Goal: Task Accomplishment & Management: Manage account settings

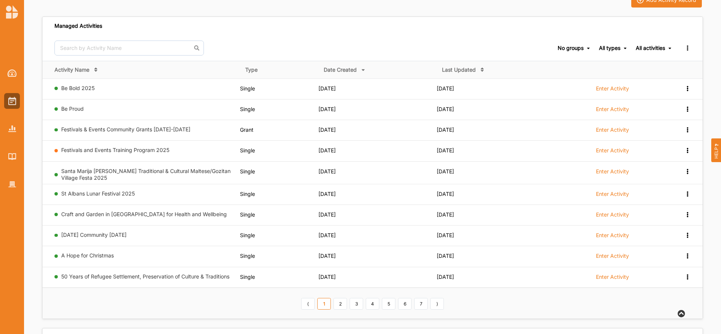
scroll to position [45, 0]
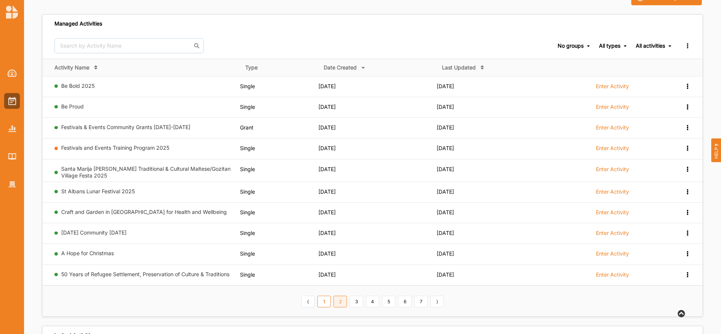
click at [342, 303] on link "2" at bounding box center [340, 302] width 14 height 12
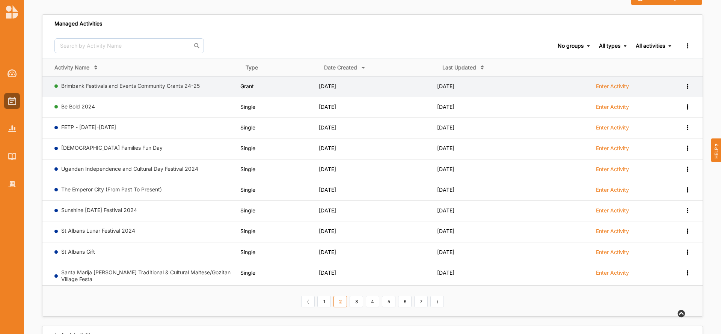
click at [616, 85] on label "Enter Activity" at bounding box center [612, 86] width 33 height 7
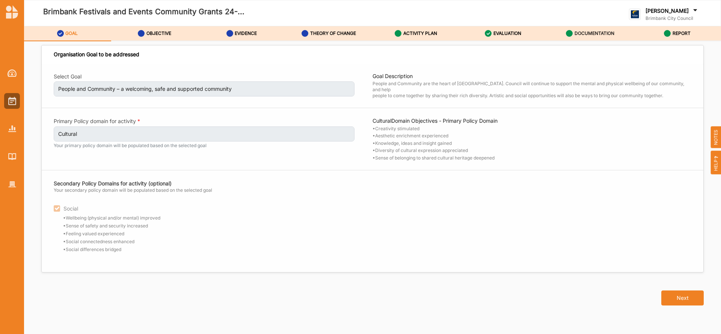
click at [585, 32] on label "DOCUMENTATION" at bounding box center [595, 33] width 40 height 6
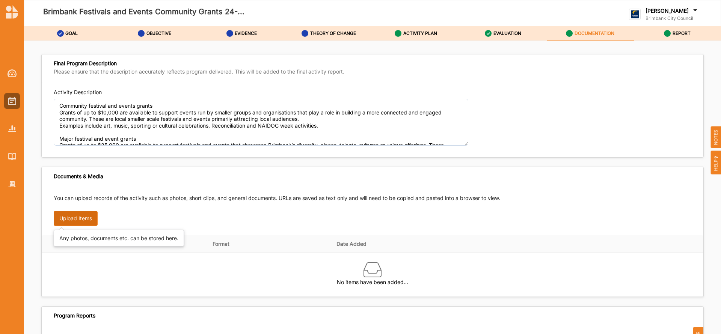
click at [73, 220] on button "Upload Items" at bounding box center [76, 218] width 44 height 15
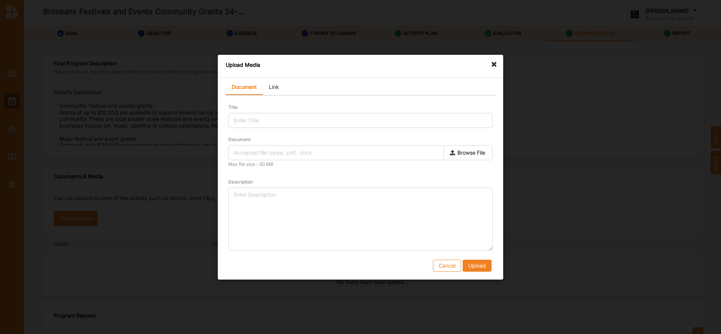
click at [491, 66] on icon at bounding box center [496, 61] width 12 height 12
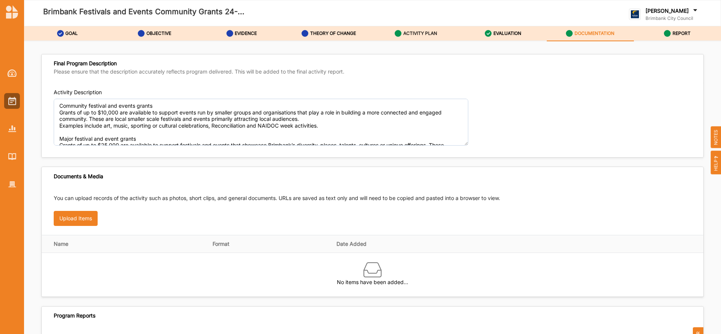
click at [427, 33] on label "ACTIVITY PLAN" at bounding box center [420, 33] width 34 height 6
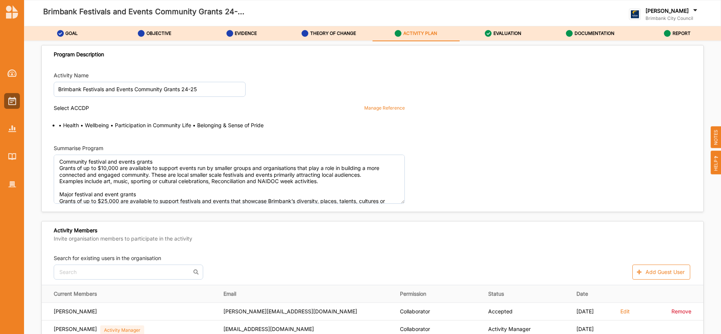
click at [427, 33] on label "ACTIVITY PLAN" at bounding box center [420, 33] width 34 height 6
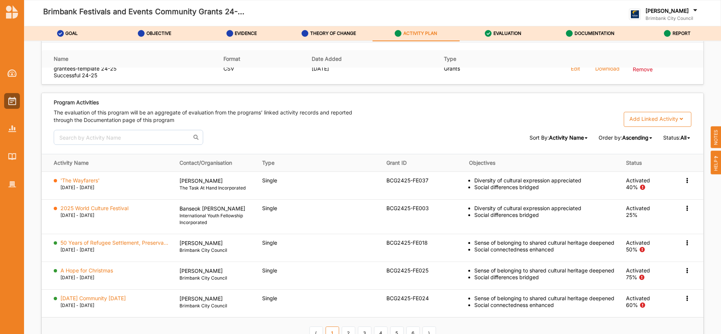
scroll to position [1087, 0]
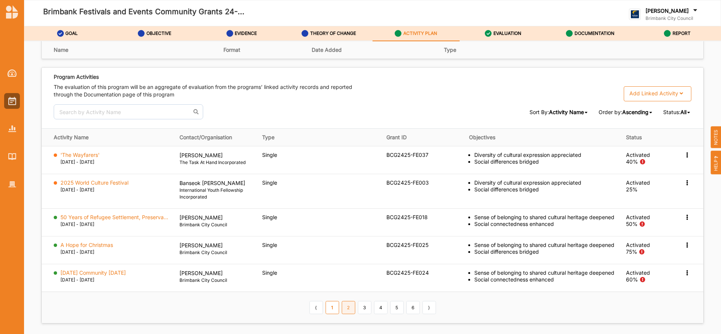
click at [346, 314] on link "2" at bounding box center [349, 307] width 14 height 13
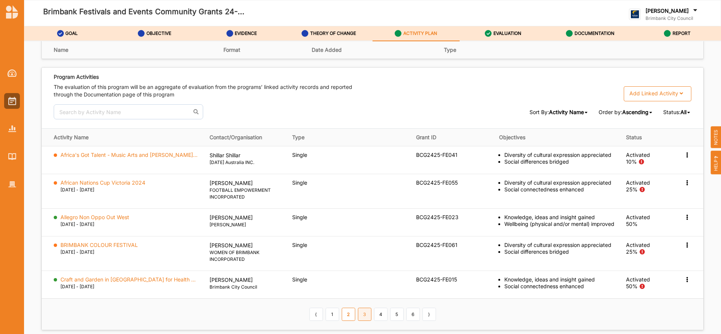
click at [361, 317] on link "3" at bounding box center [365, 314] width 14 height 13
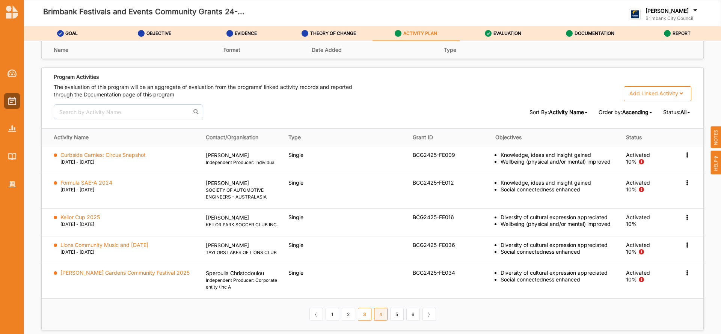
click at [380, 321] on link "4" at bounding box center [381, 314] width 14 height 13
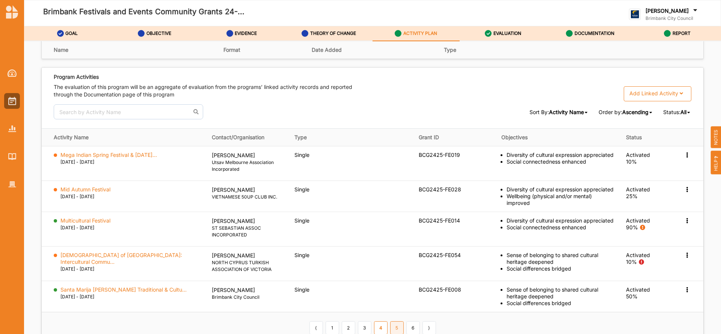
click at [397, 322] on link "5" at bounding box center [397, 327] width 14 height 13
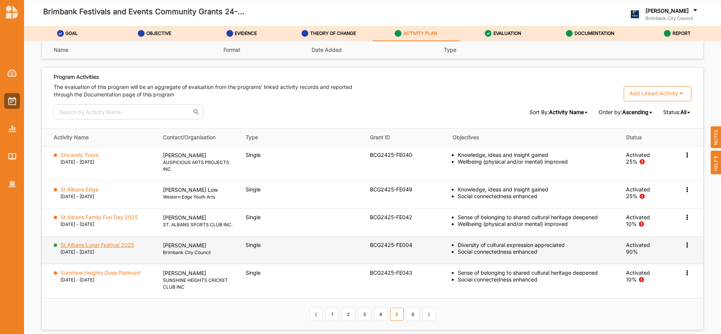
click at [84, 244] on label "St Albans Lunar Festival 2025" at bounding box center [97, 245] width 74 height 7
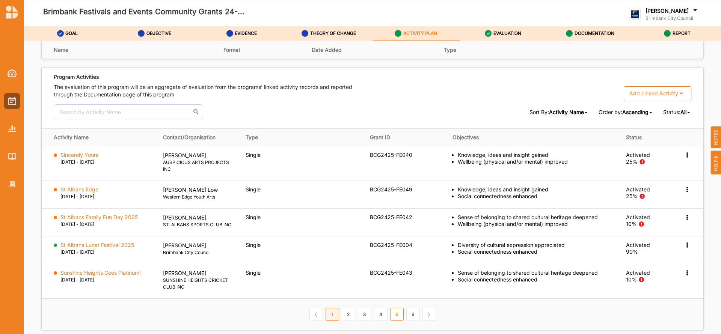
click at [333, 315] on link "1" at bounding box center [333, 314] width 14 height 13
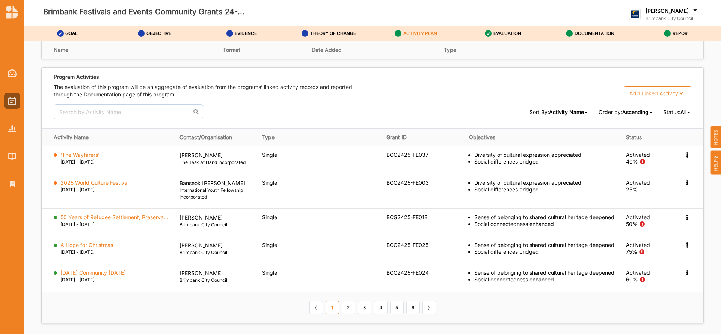
scroll to position [1141, 0]
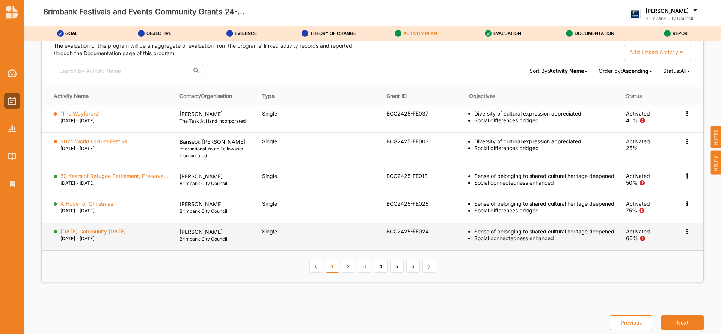
click at [118, 228] on label "ANZAC Day Community Family Day" at bounding box center [92, 231] width 65 height 7
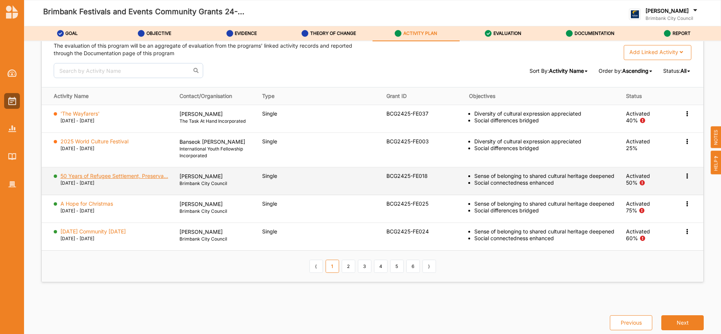
click at [103, 173] on label "50 Years of Refugee Settlement, Preserva..." at bounding box center [114, 176] width 108 height 7
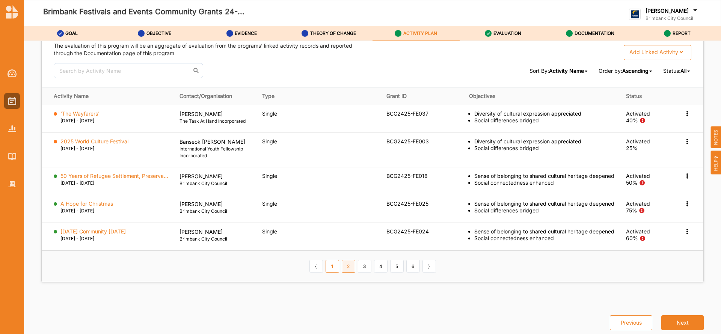
click at [348, 267] on link "2" at bounding box center [349, 266] width 14 height 13
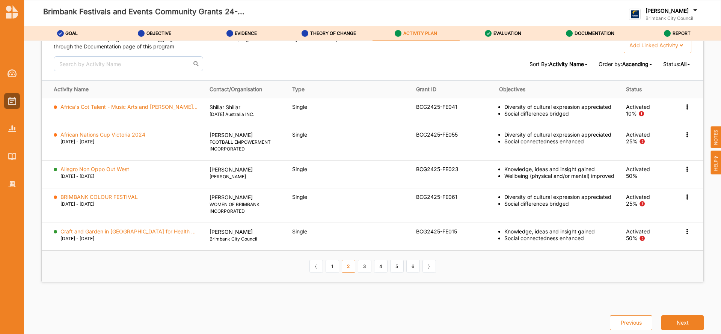
scroll to position [1135, 0]
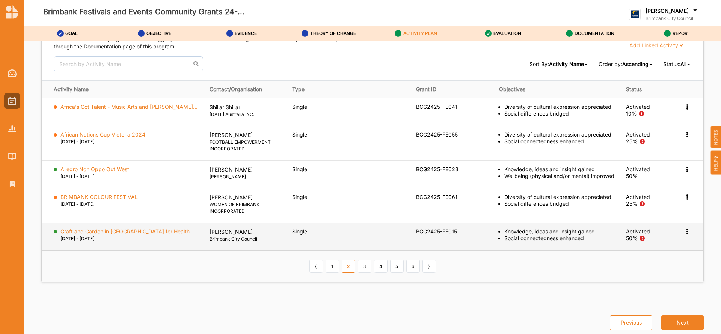
click at [154, 231] on label "Craft and Garden in Brimbank for Health ..." at bounding box center [127, 231] width 135 height 7
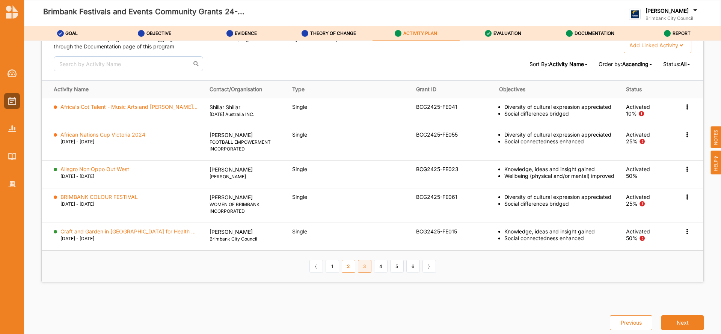
click at [362, 267] on link "3" at bounding box center [365, 266] width 14 height 13
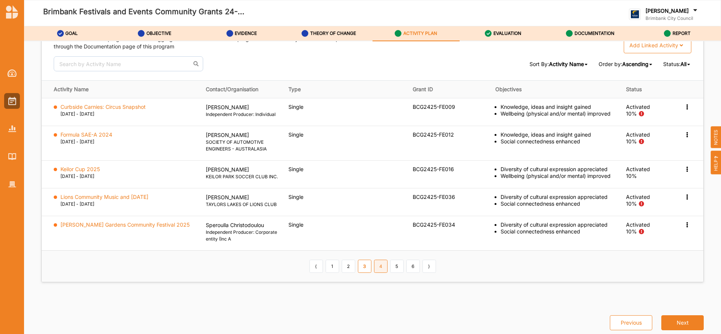
click at [379, 273] on link "4" at bounding box center [381, 266] width 14 height 13
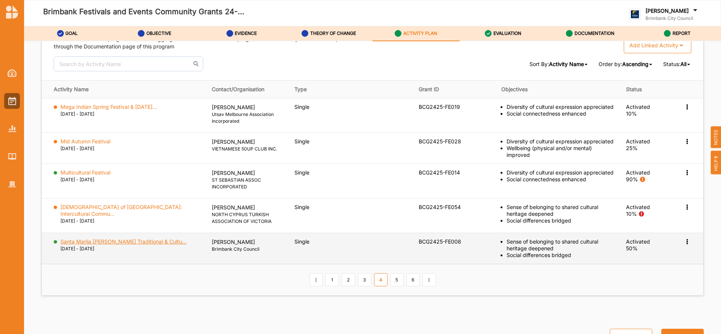
click at [149, 240] on label "Santa Marija Assunta Traditional & Cultu..." at bounding box center [123, 241] width 126 height 7
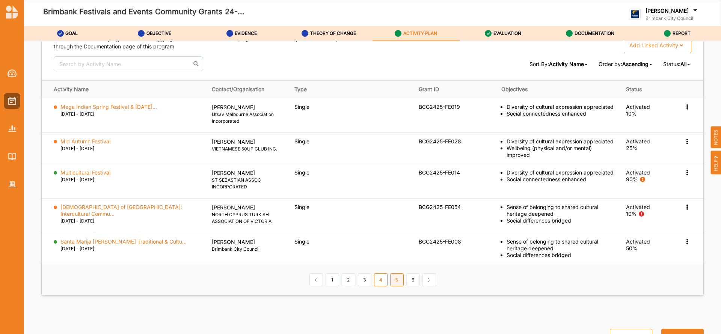
click at [393, 276] on link "5" at bounding box center [397, 279] width 14 height 13
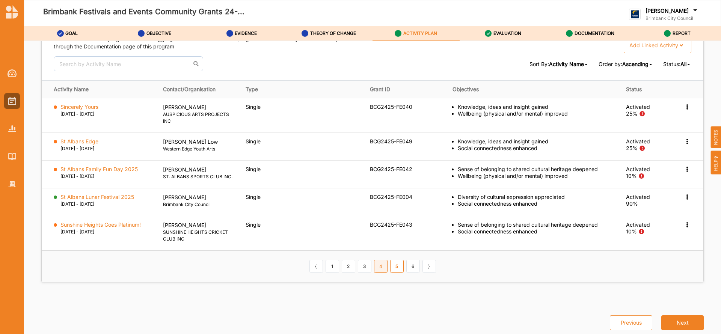
click at [378, 268] on link "4" at bounding box center [381, 266] width 14 height 13
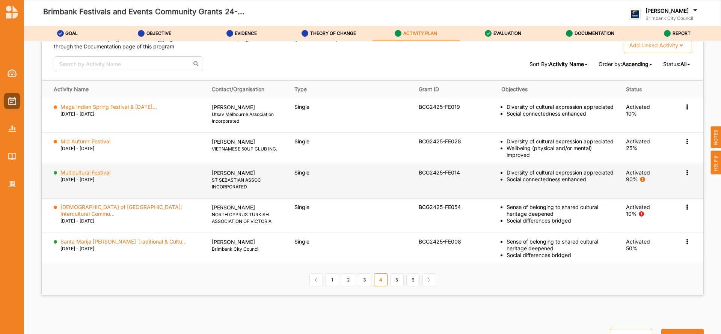
click at [99, 169] on label "Multicultural Festival" at bounding box center [85, 172] width 50 height 7
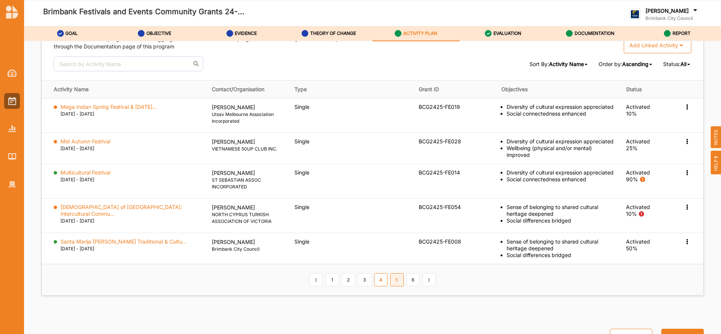
click at [396, 273] on link "5" at bounding box center [397, 279] width 14 height 13
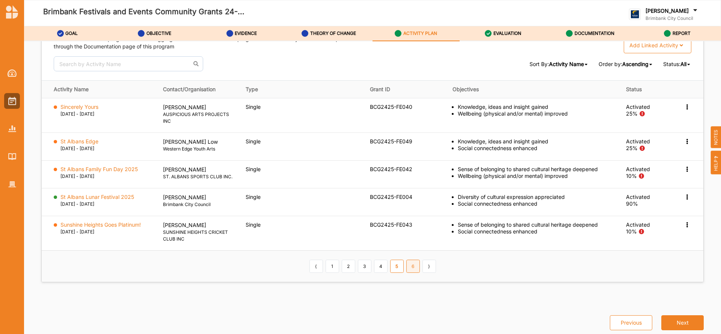
click at [409, 267] on link "6" at bounding box center [413, 266] width 14 height 13
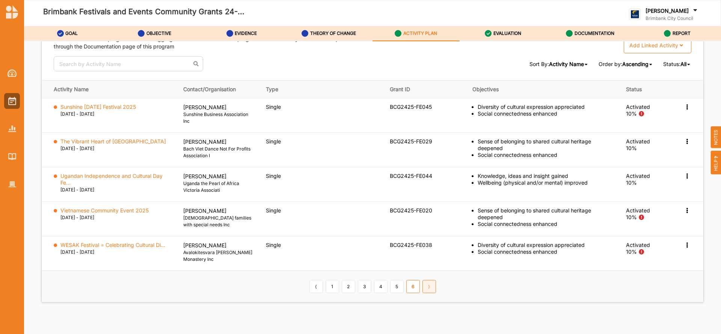
click at [423, 290] on link "⟩" at bounding box center [429, 286] width 14 height 13
click at [328, 288] on link "1" at bounding box center [333, 286] width 14 height 13
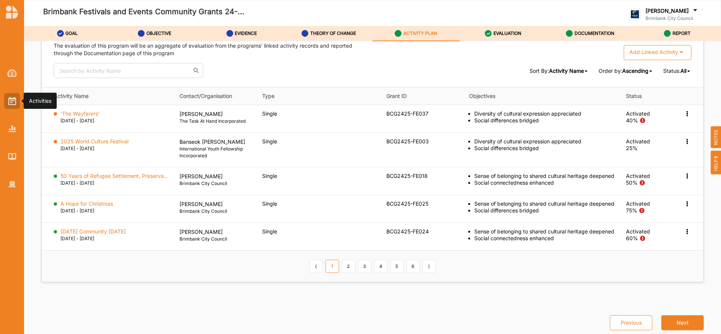
click at [10, 100] on img at bounding box center [12, 101] width 8 height 8
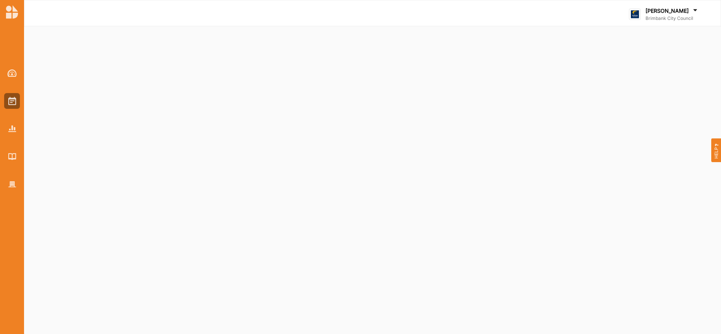
select select "2"
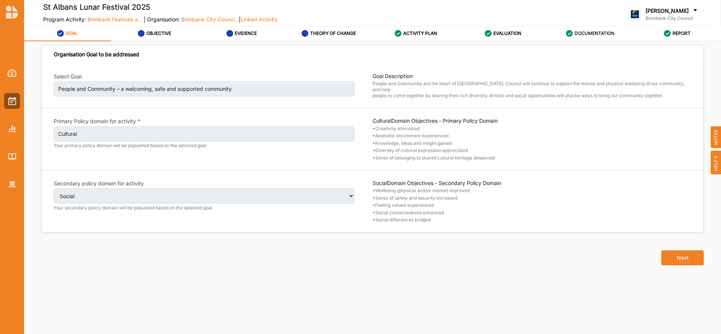
click at [594, 33] on label "DOCUMENTATION" at bounding box center [595, 33] width 40 height 6
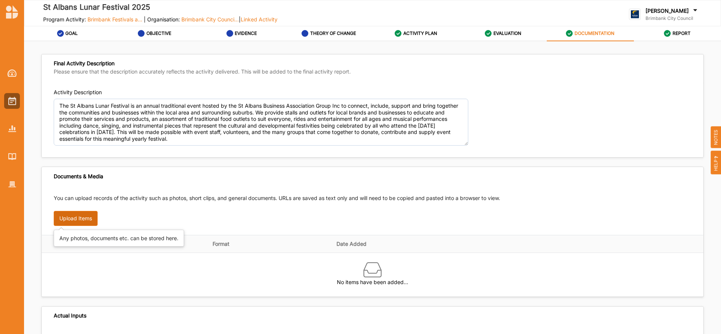
click at [76, 216] on button "Upload Items" at bounding box center [76, 218] width 44 height 15
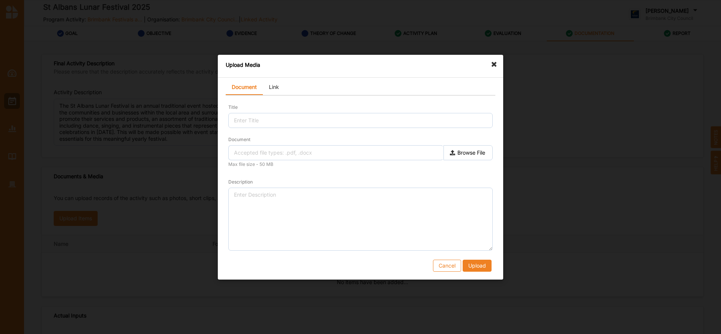
click at [471, 154] on label "Browse File" at bounding box center [468, 152] width 49 height 15
click at [0, 0] on input "Document" at bounding box center [0, 0] width 0 height 0
type input "Copy of 2025 St Albans Lunar Festival.xlsx"
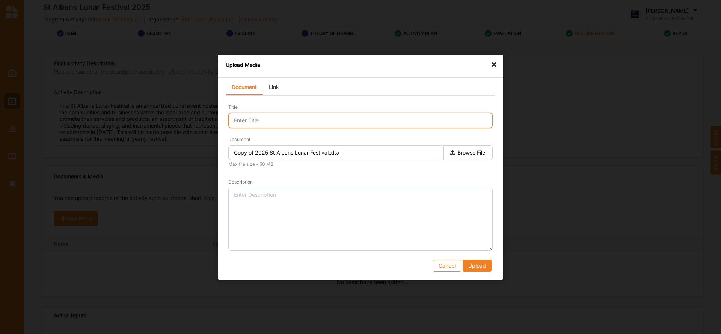
click at [259, 122] on input "Title" at bounding box center [360, 120] width 264 height 15
type input "St Albans Lunar Festival 25 - SURVEY RESULTS"
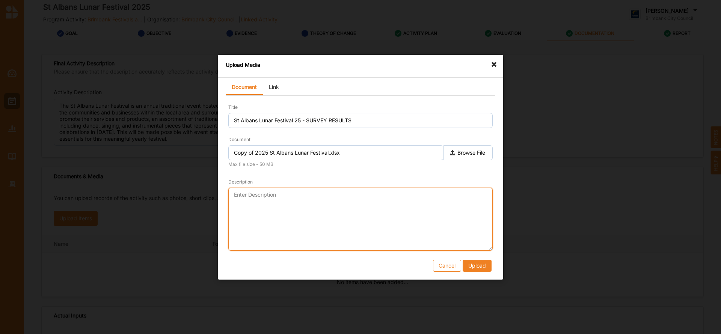
click at [331, 224] on textarea "Description" at bounding box center [360, 218] width 264 height 63
type textarea "survey results from St Albans Lunar Festival 2025"
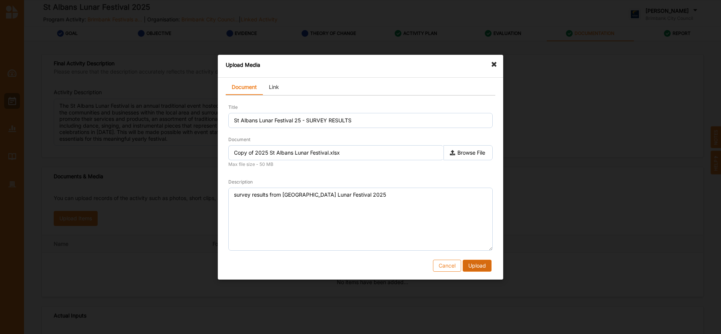
click at [489, 268] on button "Upload" at bounding box center [477, 265] width 29 height 12
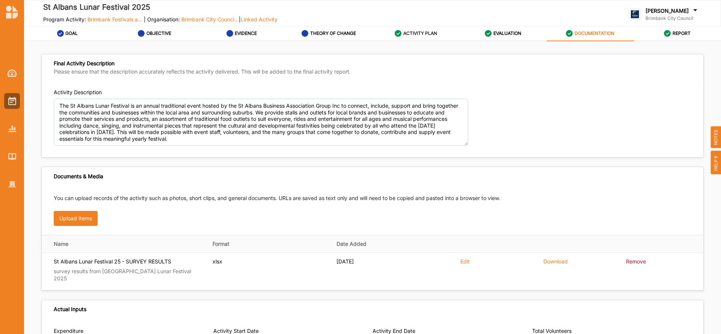
click at [413, 33] on label "ACTIVITY PLAN" at bounding box center [420, 33] width 34 height 6
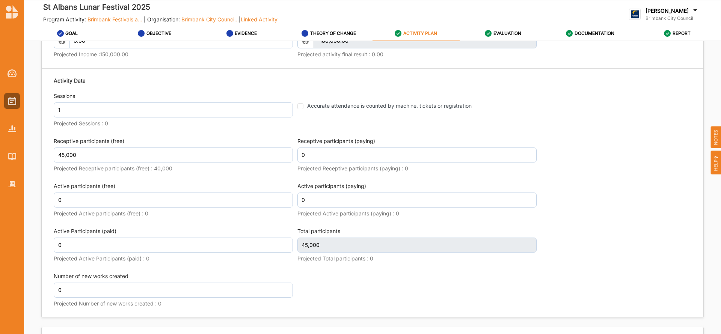
scroll to position [937, 0]
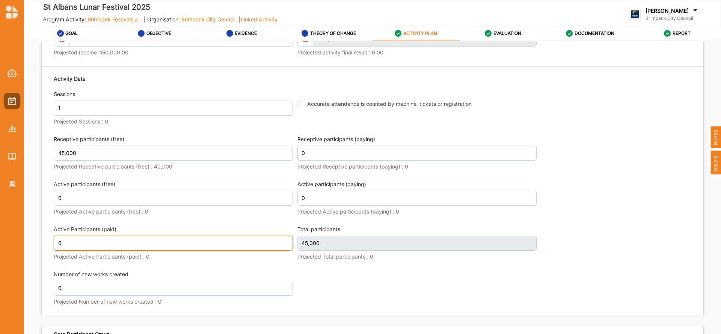
click at [65, 242] on input "0" at bounding box center [173, 243] width 239 height 15
type input "15"
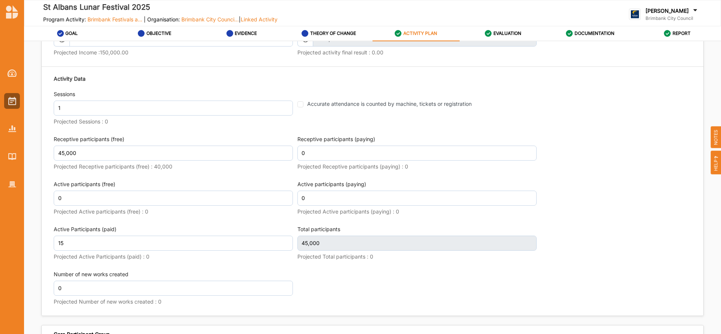
click at [298, 270] on div "Activity Data Sessions 1 Projected Sessions : 0 Accurate attendance is counted …" at bounding box center [373, 191] width 638 height 241
type input "45,015"
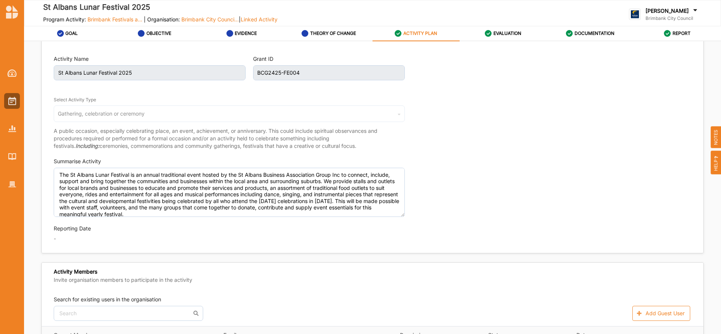
scroll to position [9, 0]
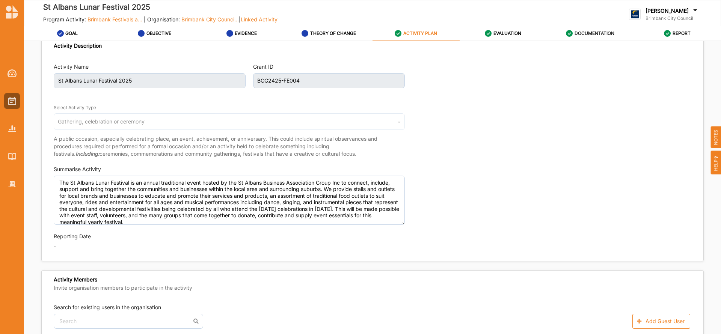
click at [591, 32] on label "DOCUMENTATION" at bounding box center [595, 33] width 40 height 6
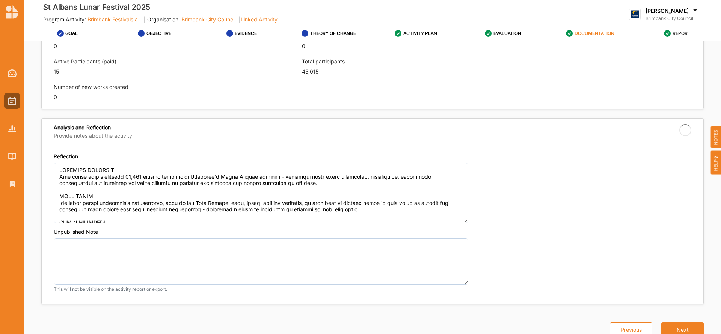
click at [680, 31] on label "REPORT" at bounding box center [682, 33] width 18 height 6
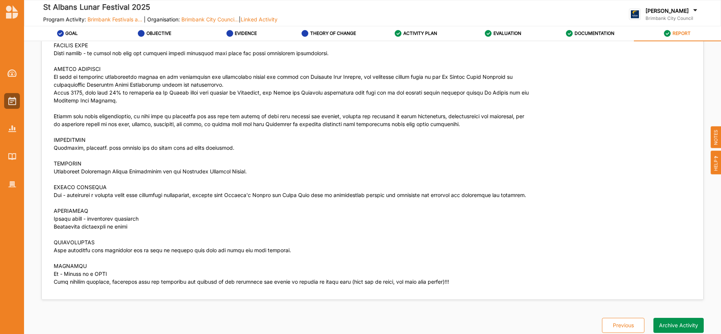
scroll to position [2176, 0]
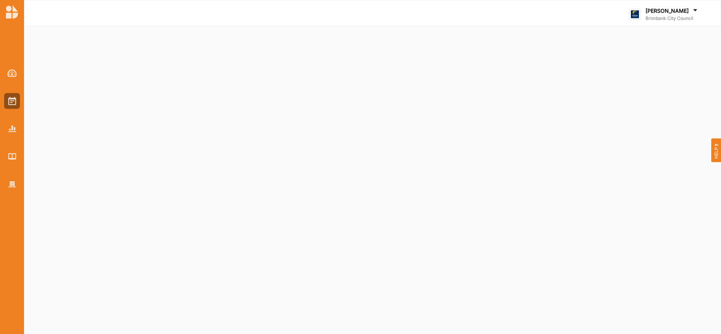
select select "2"
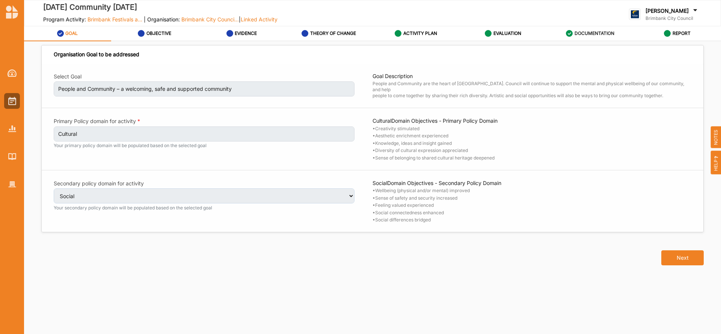
click at [604, 31] on label "DOCUMENTATION" at bounding box center [595, 33] width 40 height 6
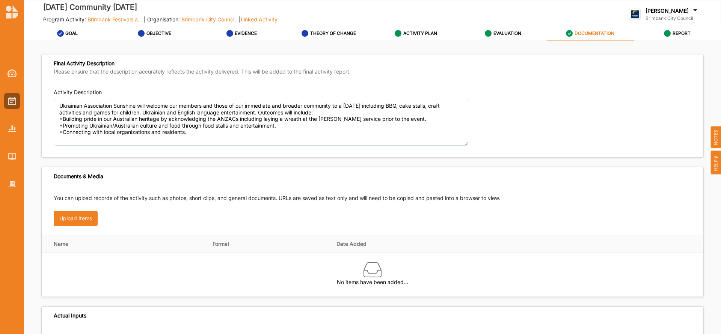
type textarea "Ukrainian Association Sunshine will welcome our members and those of our immedi…"
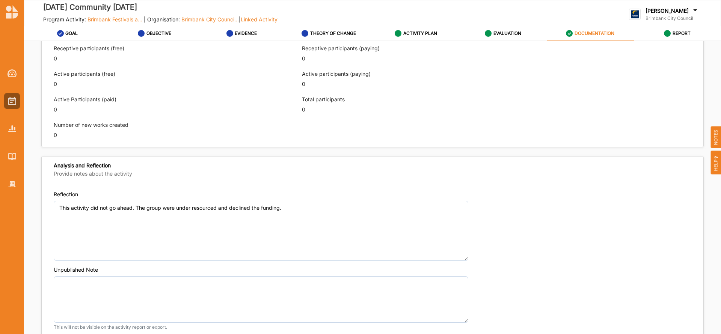
scroll to position [469, 0]
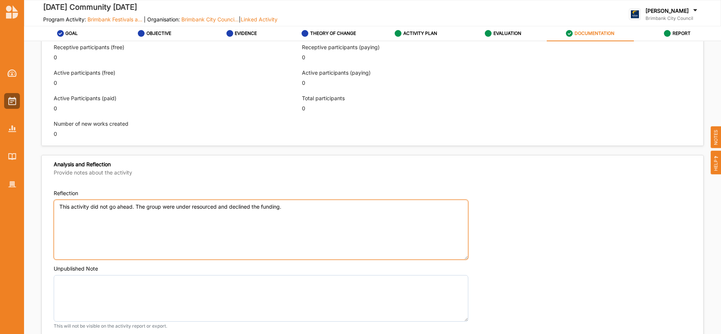
click at [101, 215] on textarea "This activity did not go ahead. The group were under resourced and declined the…" at bounding box center [261, 230] width 415 height 60
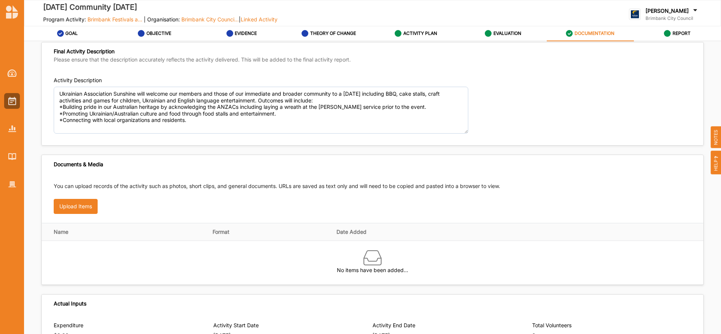
scroll to position [0, 0]
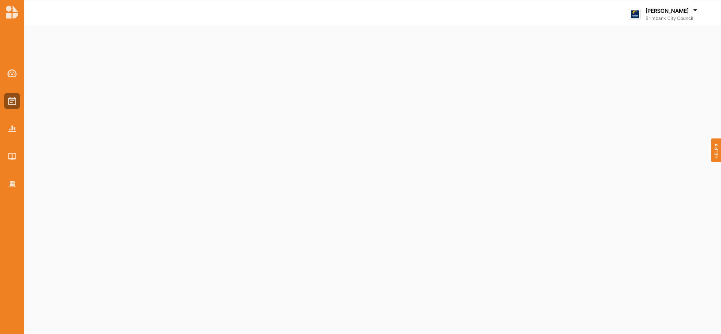
select select "2"
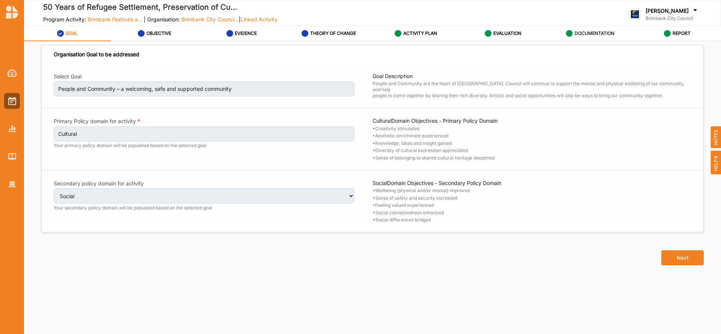
click at [602, 31] on label "DOCUMENTATION" at bounding box center [595, 33] width 40 height 6
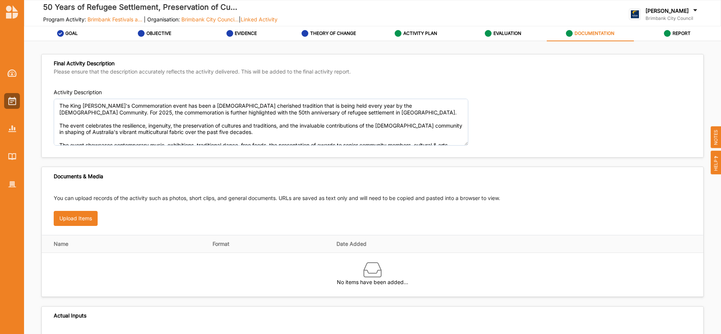
type textarea "The King Hung's Commemoration event has been a Vietnamese cherished tradition t…"
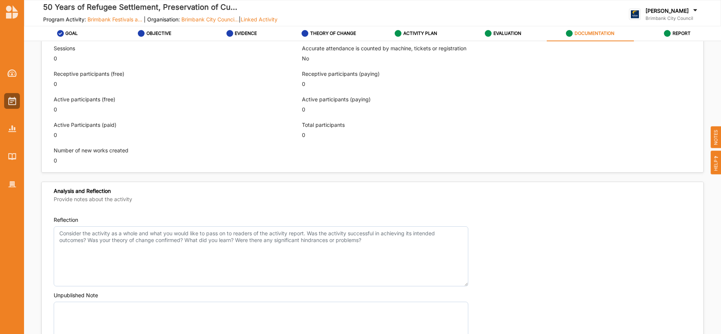
scroll to position [444, 0]
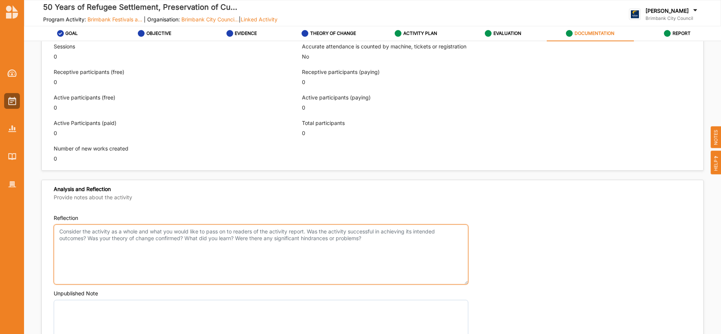
click at [68, 234] on textarea "Reflection" at bounding box center [261, 255] width 415 height 60
paste textarea "OUTCOMES ACHIEVED ACTIVITIES NEW INITIATIVES CHANGES MADE TARGET AUDIENCE HIGHL…"
type textarea "OUTCOMES ACHIEVED ACTIVITIES NEW INITIATIVES CHANGES MADE TARGET AUDIENCE HIGHL…"
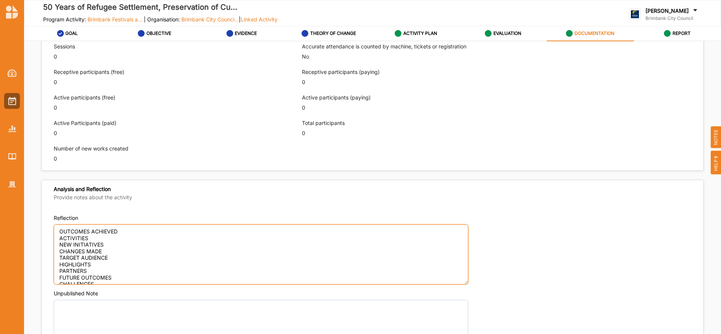
scroll to position [36, 0]
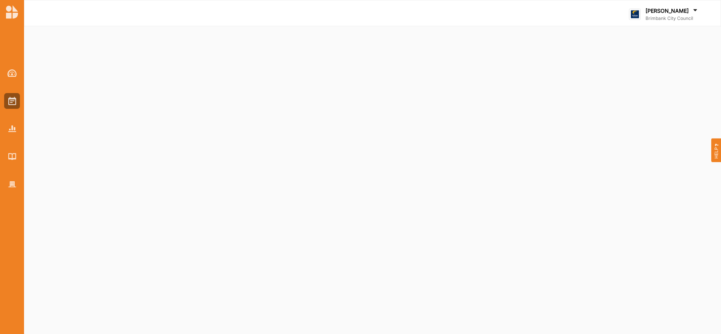
select select "2"
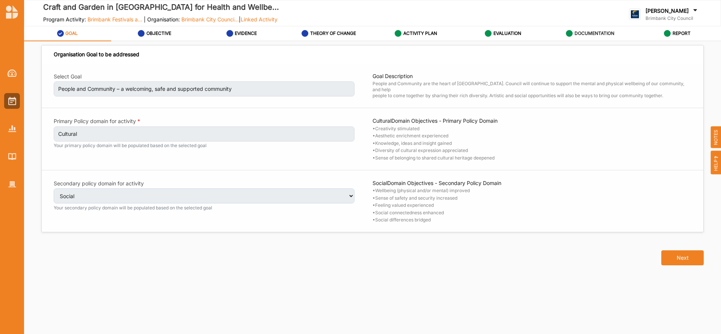
click at [609, 33] on label "DOCUMENTATION" at bounding box center [595, 33] width 40 height 6
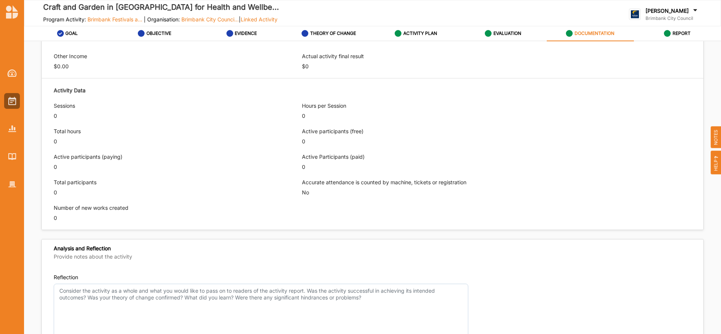
scroll to position [437, 0]
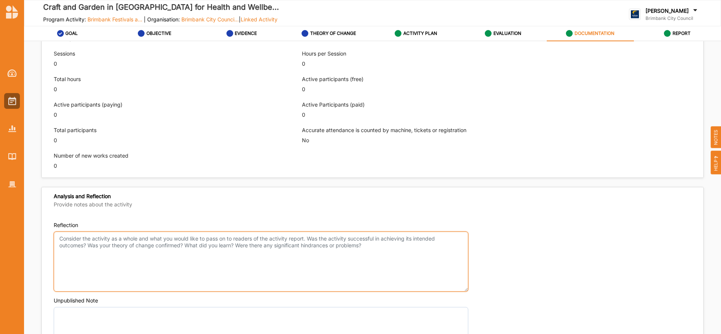
click at [71, 242] on textarea "Reflection" at bounding box center [261, 262] width 415 height 60
paste textarea "OUTCOMES ACHIEVED ACTIVITIES NEW INITIATIVES CHANGES MADE TARGET AUDIENCE HIGHL…"
type textarea "OUTCOMES ACHIEVED ACTIVITIES NEW INITIATIVES CHANGES MADE TARGET AUDIENCE HIGHL…"
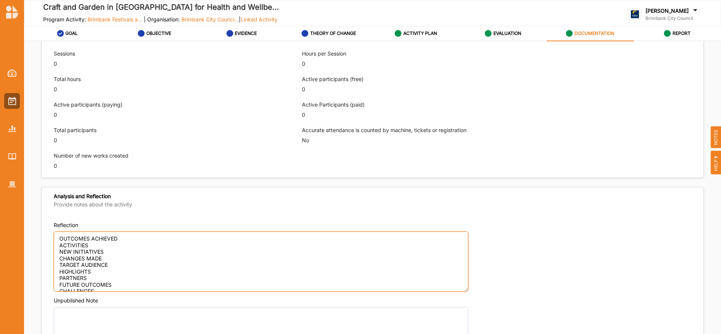
scroll to position [36, 0]
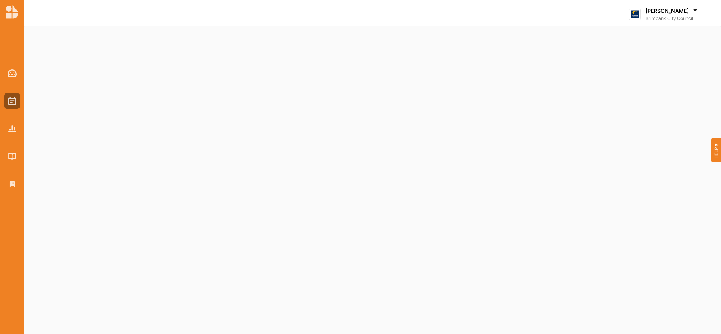
select select "2"
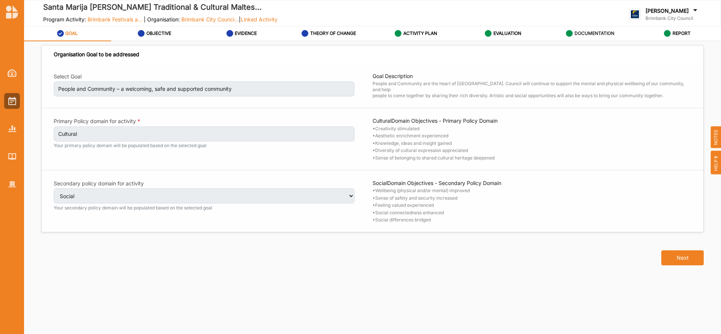
click at [597, 33] on label "DOCUMENTATION" at bounding box center [595, 33] width 40 height 6
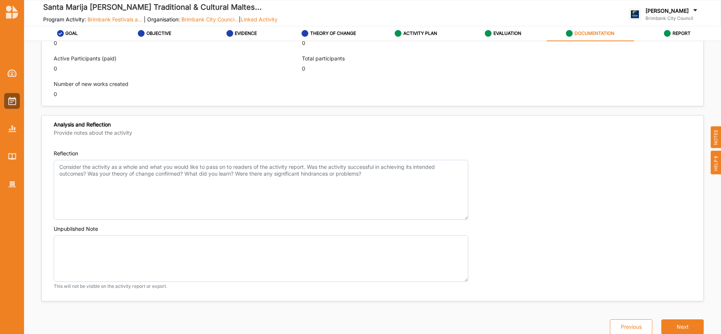
scroll to position [506, 0]
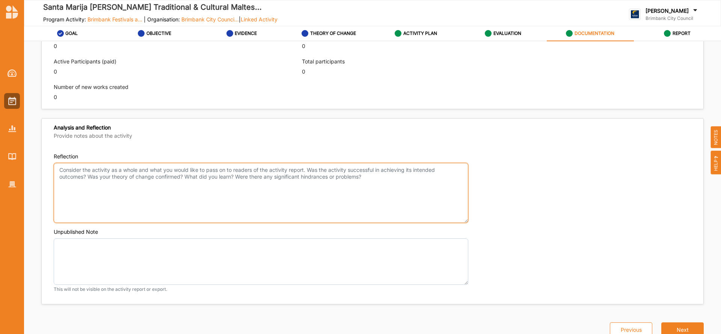
click at [62, 173] on textarea "Reflection" at bounding box center [261, 193] width 415 height 60
paste textarea "OUTCOMES ACHIEVED ACTIVITIES NEW INITIATIVES CHANGES MADE TARGET AUDIENCE HIGHL…"
type textarea "OUTCOMES ACHIEVED ACTIVITIES NEW INITIATIVES CHANGES MADE TARGET AUDIENCE HIGHL…"
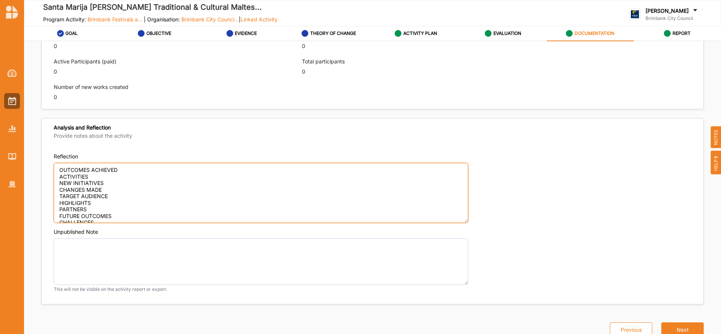
scroll to position [36, 0]
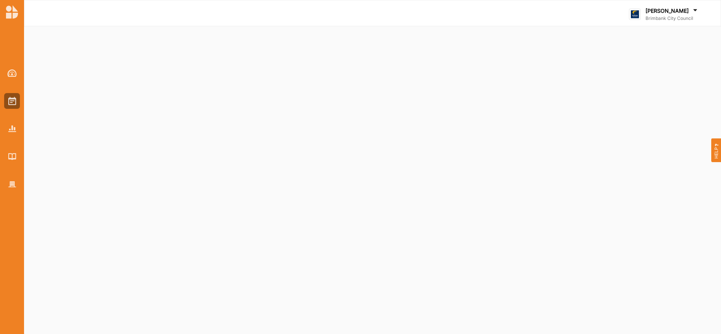
select select "2"
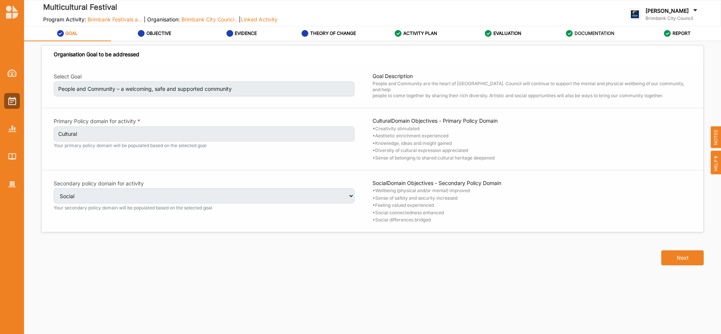
click at [605, 32] on label "DOCUMENTATION" at bounding box center [595, 33] width 40 height 6
